Goal: Task Accomplishment & Management: Manage account settings

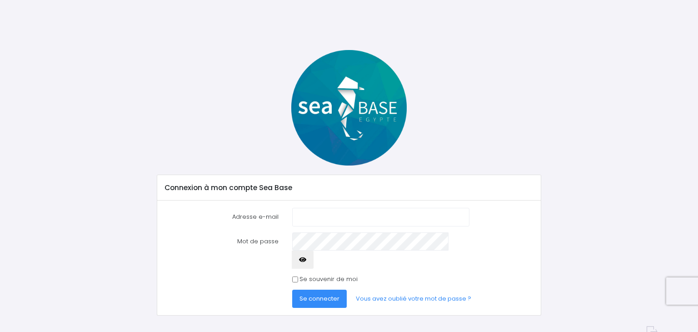
type input "[EMAIL_ADDRESS][DOMAIN_NAME]"
click at [316, 294] on span "Se connecter" at bounding box center [319, 298] width 40 height 9
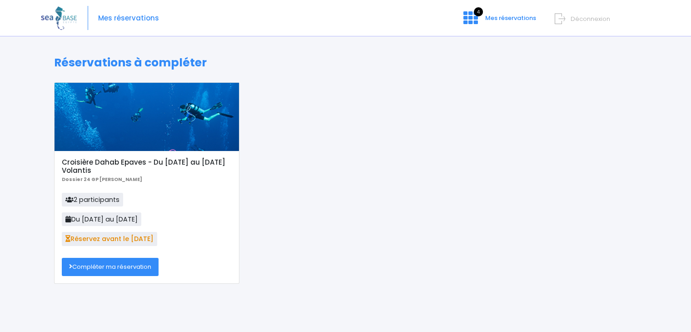
click at [144, 270] on link "Compléter ma réservation" at bounding box center [110, 267] width 97 height 18
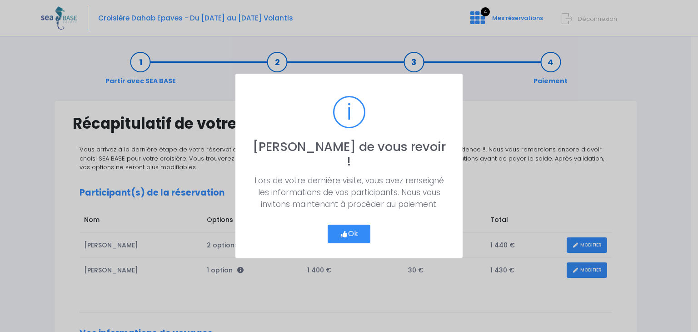
click at [345, 234] on icon "button" at bounding box center [344, 234] width 8 height 0
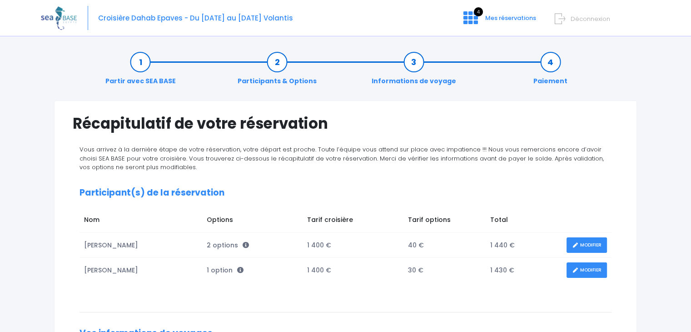
click at [578, 270] on link "MODIFIER" at bounding box center [586, 270] width 40 height 16
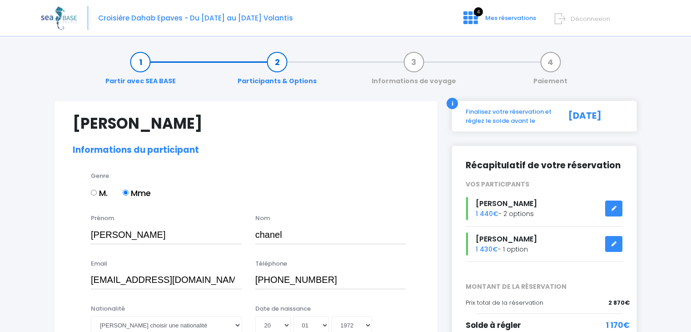
select select "N3"
select select "M"
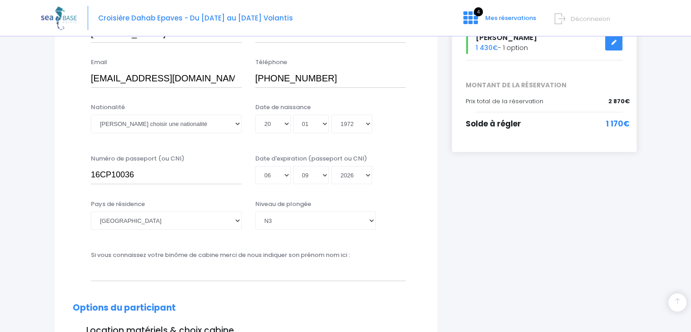
scroll to position [206, 0]
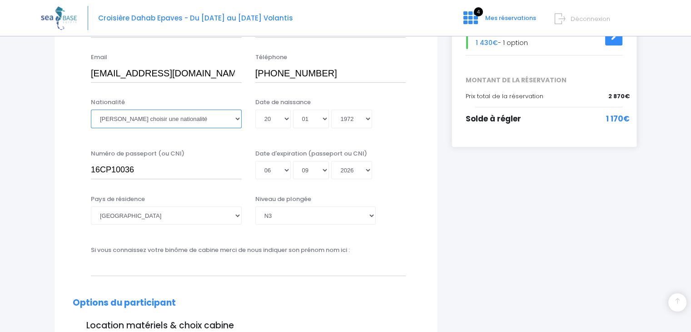
click at [236, 118] on select "Veuillez choisir une nationalité Afghane Albanaise Algerienne Allemande America…" at bounding box center [166, 118] width 151 height 18
select select "Française"
click at [91, 109] on select "Veuillez choisir une nationalité Afghane Albanaise Algerienne Allemande America…" at bounding box center [166, 118] width 151 height 18
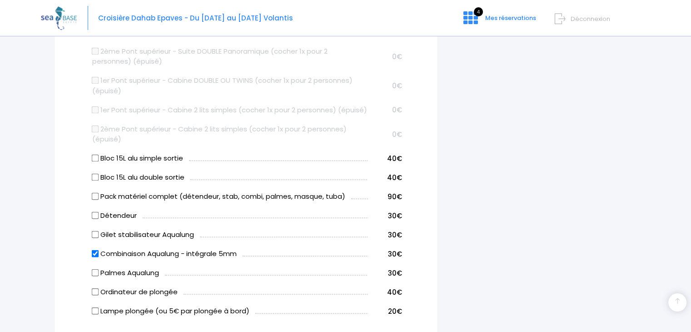
scroll to position [509, 0]
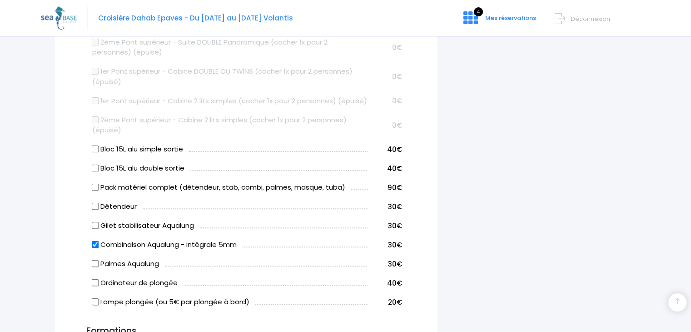
click at [95, 248] on input "Combinaison Aqualung - intégrale 5mm" at bounding box center [95, 244] width 7 height 7
checkbox input "false"
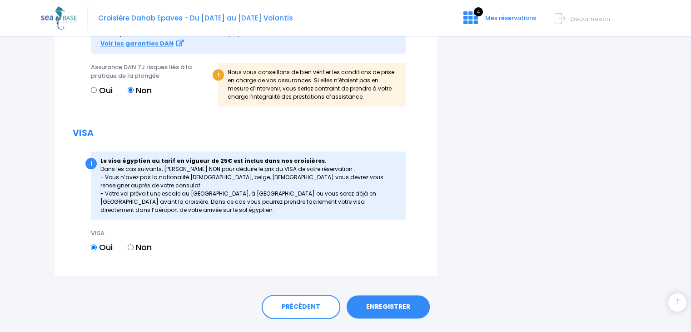
scroll to position [1076, 0]
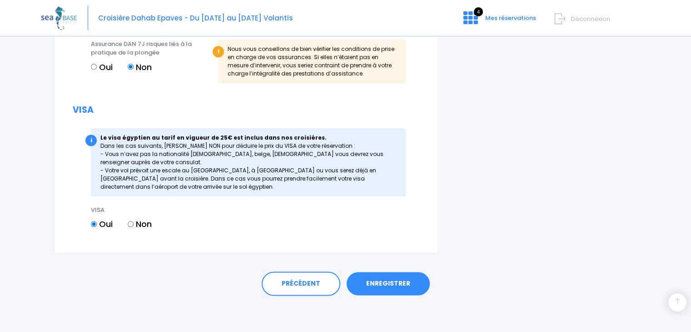
click at [395, 286] on link "ENREGISTRER" at bounding box center [388, 284] width 83 height 24
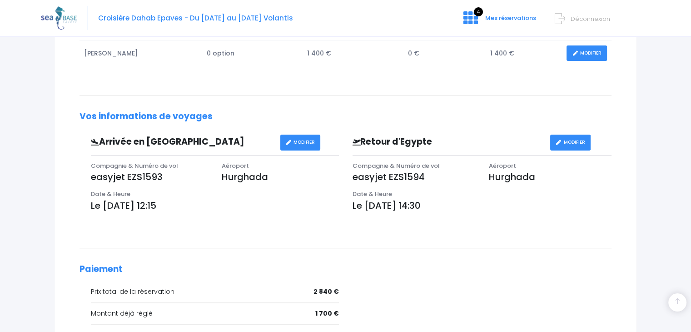
scroll to position [219, 0]
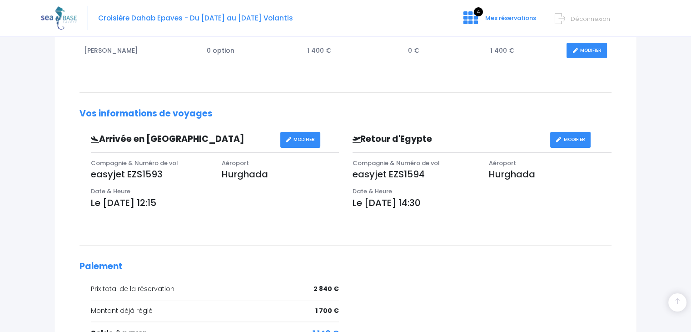
click at [313, 135] on link "MODIFIER" at bounding box center [300, 140] width 40 height 16
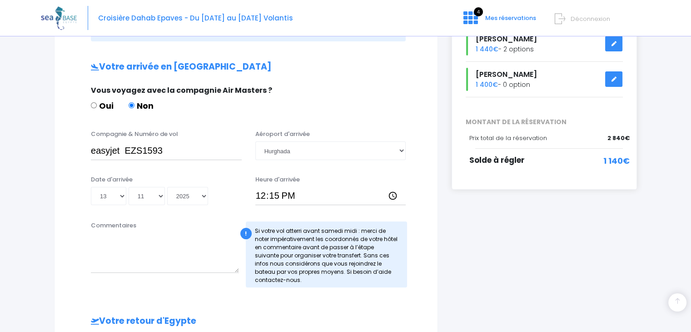
scroll to position [166, 0]
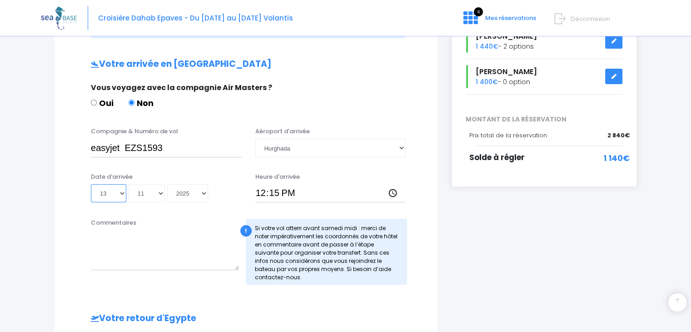
click at [122, 193] on select "Jour 01 02 03 04 05 06 07 08 09 10 11 12 13 14 15 16 17 18 19 20 21 22 23 24 25…" at bounding box center [108, 193] width 35 height 18
select select "11"
click at [91, 184] on select "Jour 01 02 03 04 05 06 07 08 09 10 11 12 13 14 15 16 17 18 19 20 21 22 23 24 25…" at bounding box center [108, 193] width 35 height 18
type input "[DATE]"
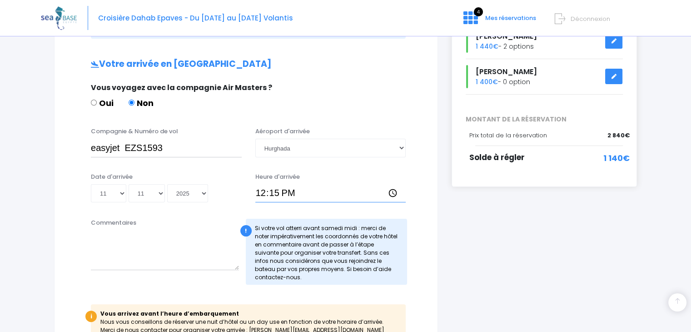
click at [303, 191] on input "12:15" at bounding box center [330, 193] width 151 height 18
click at [303, 191] on input "14:15" at bounding box center [330, 193] width 151 height 18
type input "14:45"
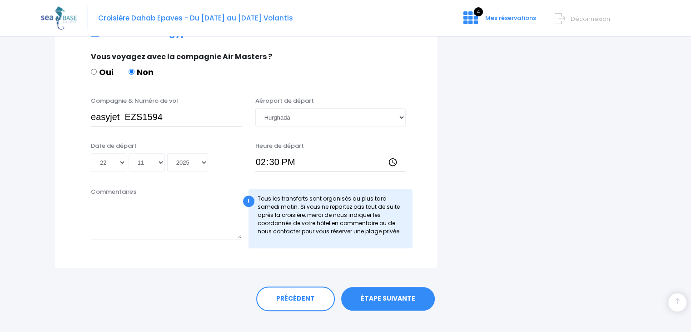
scroll to position [515, 0]
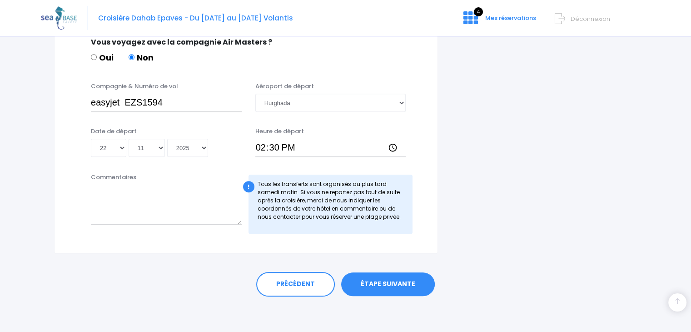
click at [395, 282] on link "ÉTAPE SUIVANTE" at bounding box center [388, 284] width 94 height 24
